Goal: Information Seeking & Learning: Find specific fact

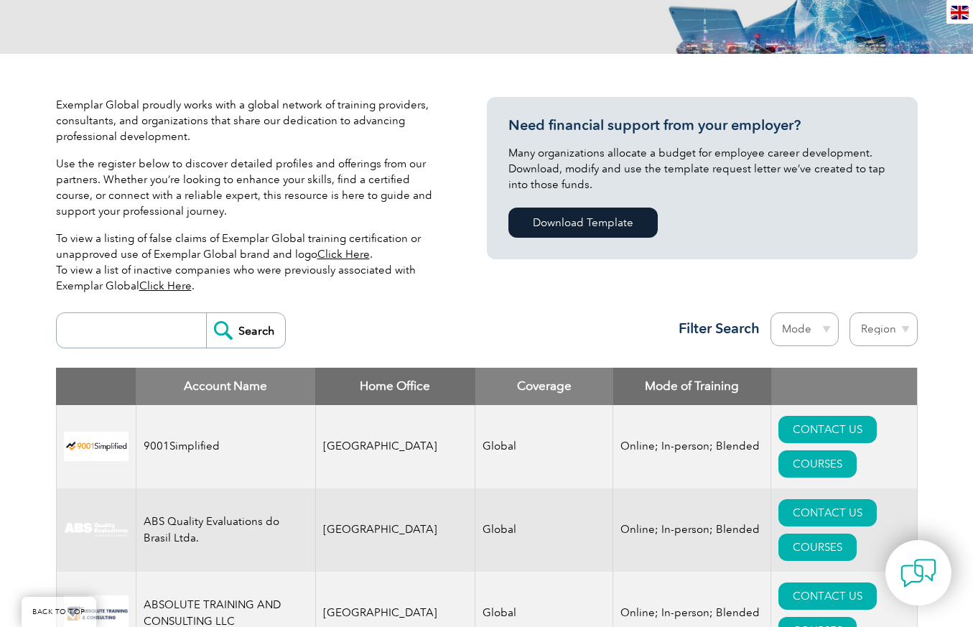
scroll to position [479, 0]
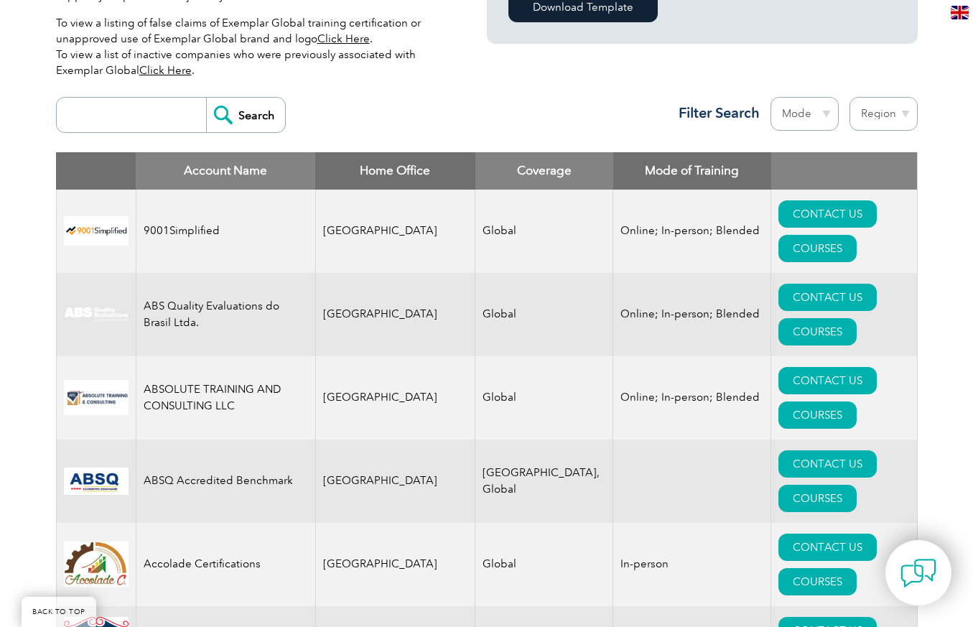
click at [147, 108] on input "search" at bounding box center [135, 115] width 142 height 34
type input "blue"
click at [244, 108] on input "Search" at bounding box center [245, 115] width 79 height 34
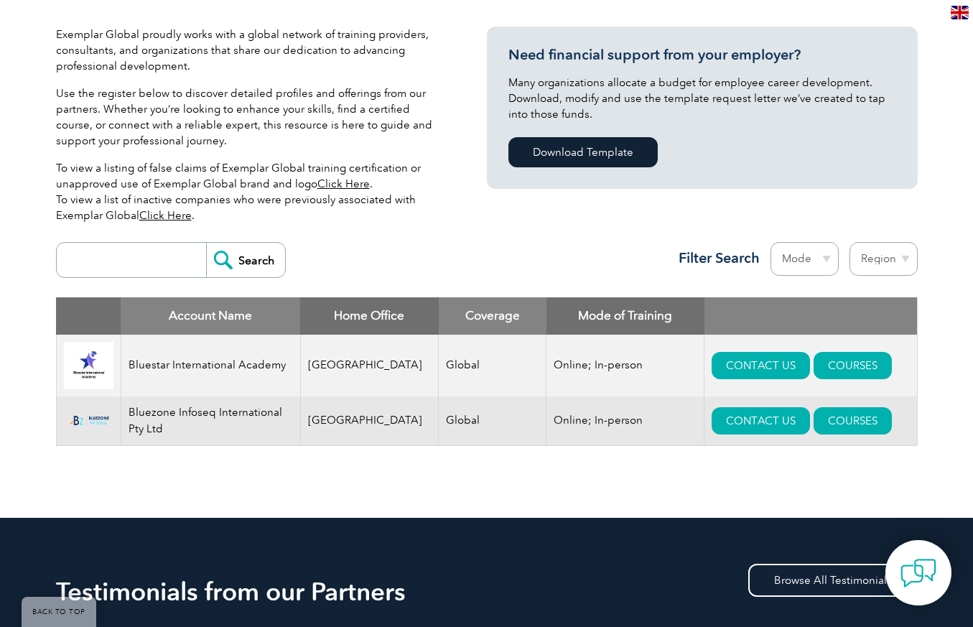
scroll to position [359, 0]
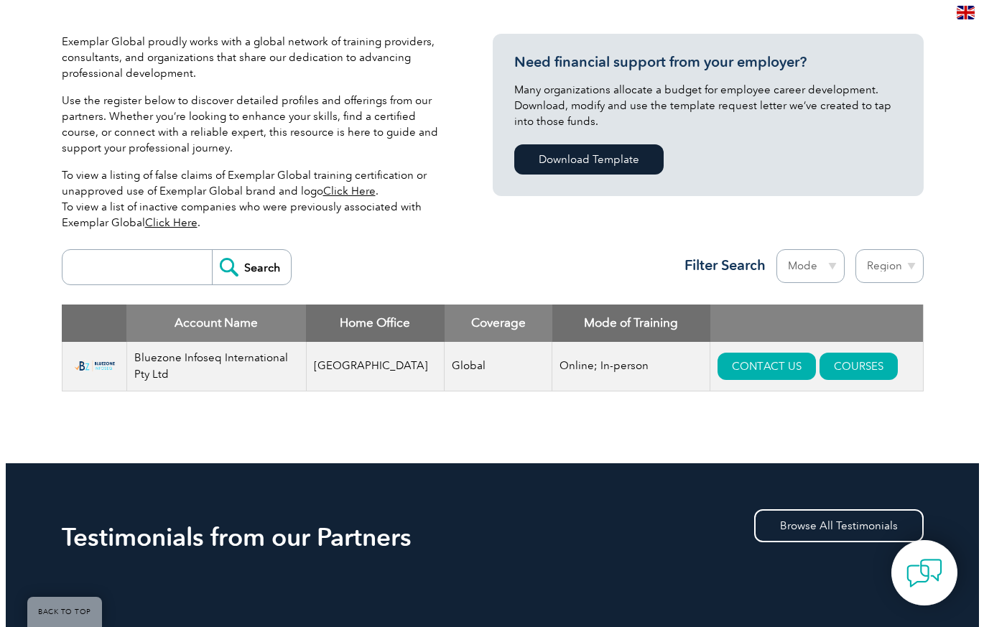
scroll to position [359, 0]
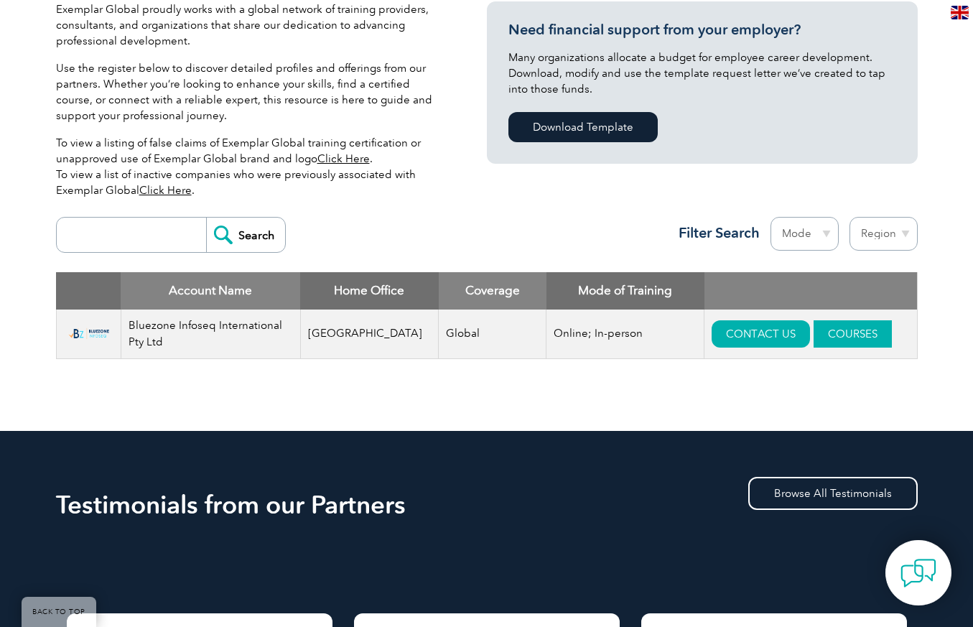
click at [827, 330] on link "COURSES" at bounding box center [853, 333] width 78 height 27
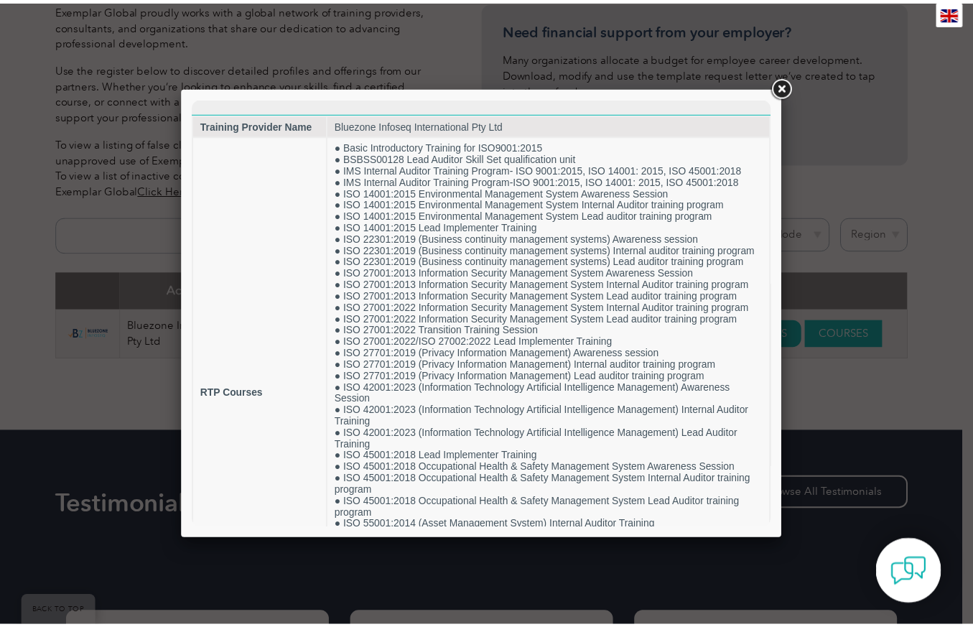
scroll to position [0, 0]
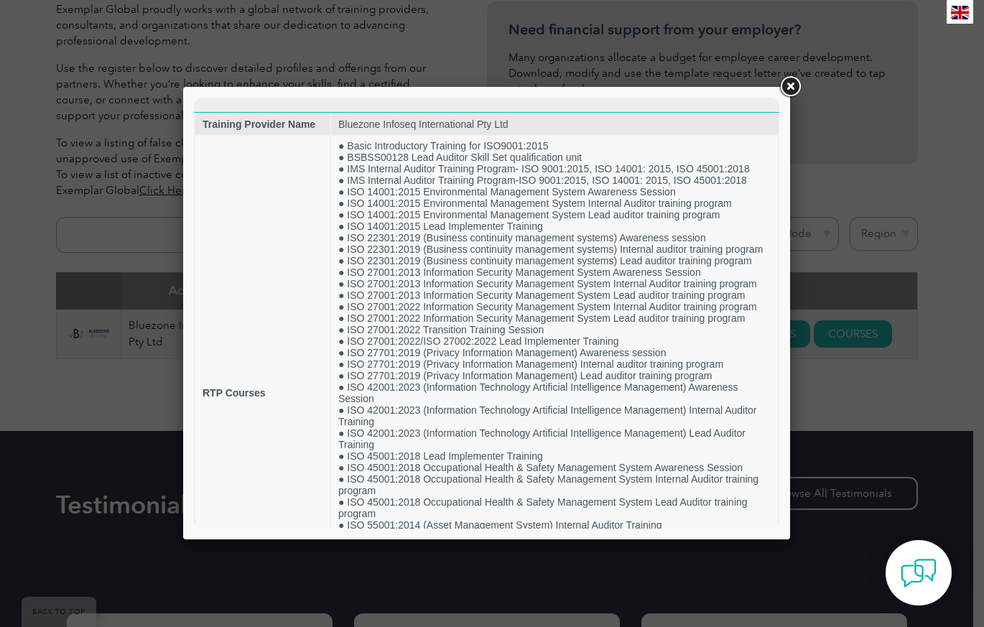
click at [786, 87] on link at bounding box center [790, 87] width 26 height 26
